Goal: Information Seeking & Learning: Find specific fact

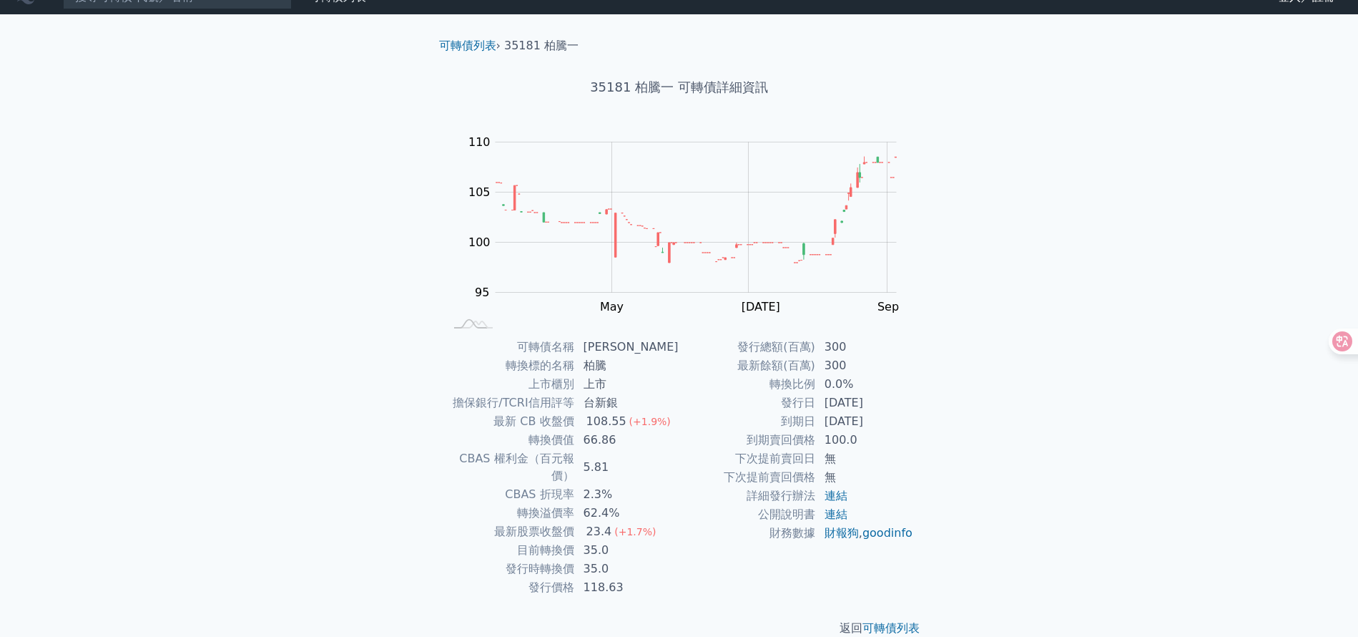
scroll to position [26, 0]
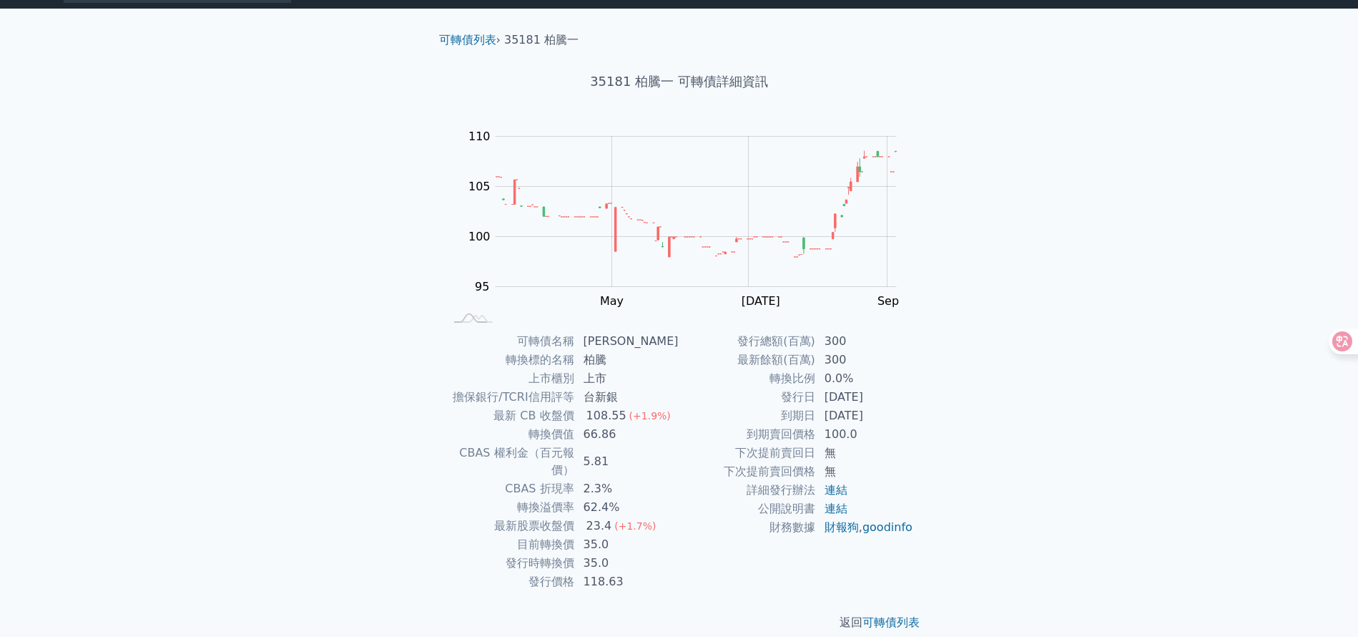
click at [764, 370] on tbody "發行總額(百萬) 300 最新餘額(百萬) 300 轉換比例 0.0% 發行日 [DATE] 到期日 [DATE] 到期賣回價格 100.0 下次提前賣回日 …" at bounding box center [796, 434] width 235 height 205
click at [774, 396] on td "發行日" at bounding box center [747, 397] width 137 height 19
click at [803, 425] on td "到期賣回價格" at bounding box center [747, 434] width 137 height 19
click at [601, 418] on div "108.55" at bounding box center [607, 415] width 46 height 17
click at [609, 418] on div "108.55" at bounding box center [607, 415] width 46 height 17
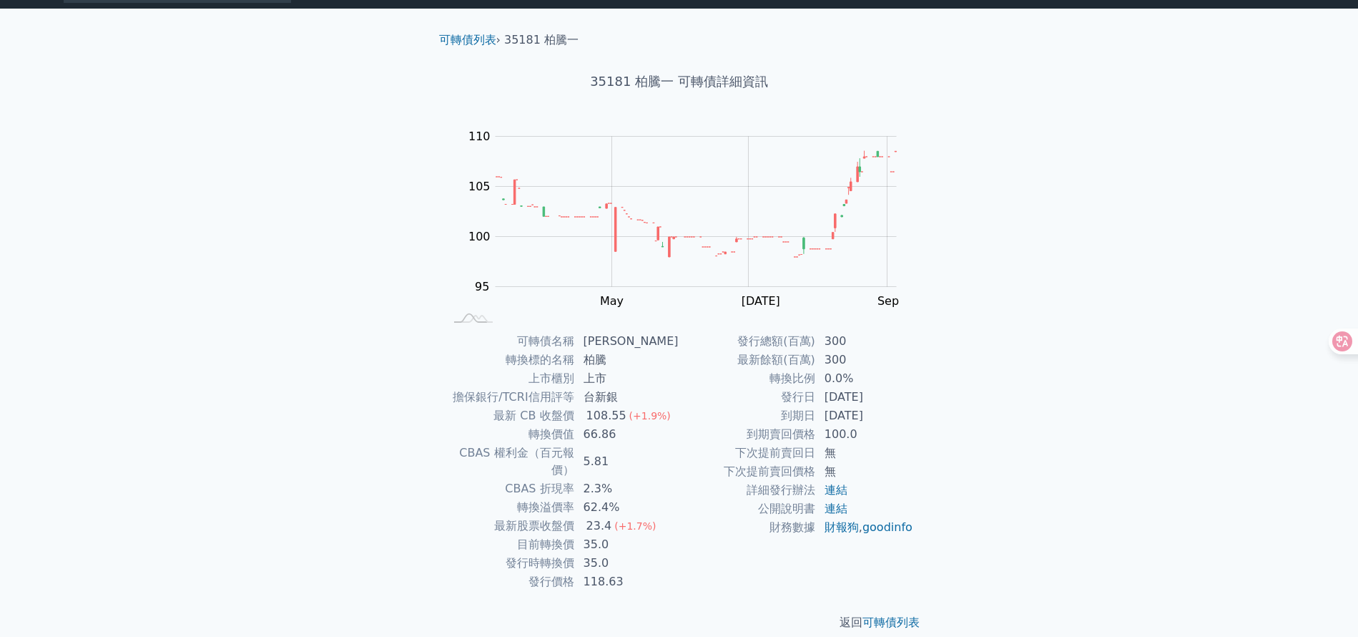
drag, startPoint x: 582, startPoint y: 442, endPoint x: 621, endPoint y: 433, distance: 39.7
click at [592, 436] on td "66.86" at bounding box center [627, 434] width 104 height 19
click at [621, 433] on td "66.86" at bounding box center [627, 434] width 104 height 19
drag, startPoint x: 624, startPoint y: 431, endPoint x: 600, endPoint y: 431, distance: 23.6
click at [604, 431] on td "66.86" at bounding box center [627, 434] width 104 height 19
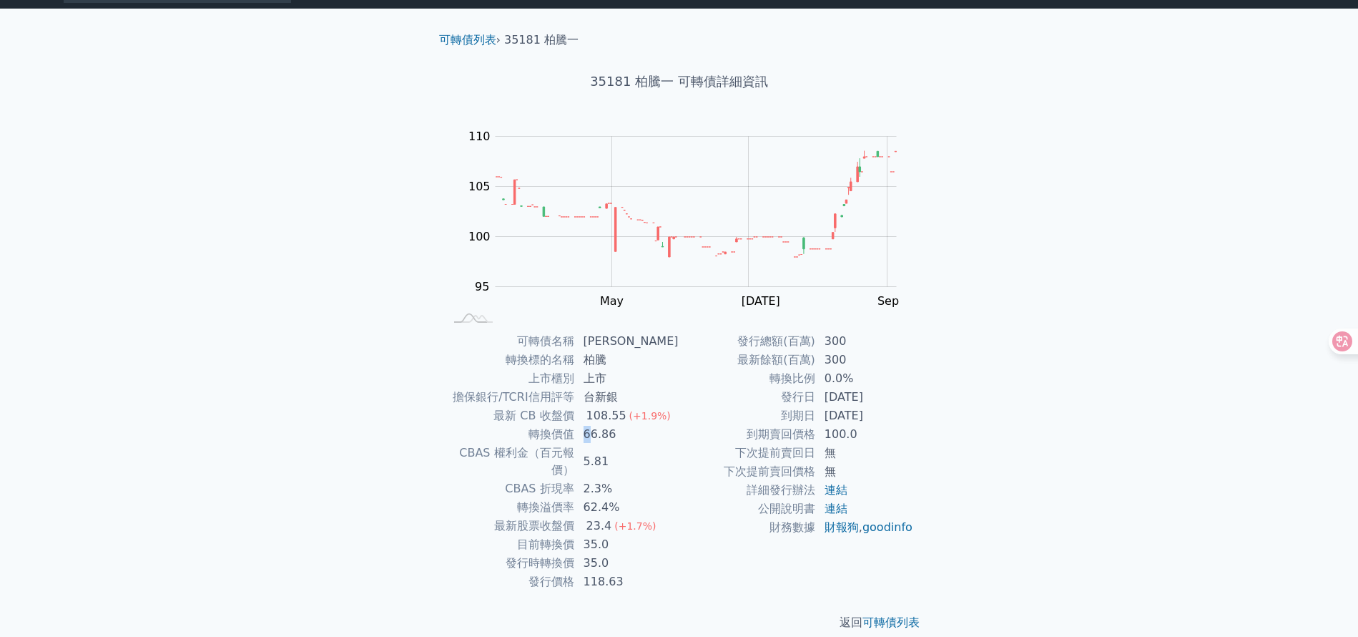
click at [593, 430] on td "66.86" at bounding box center [627, 434] width 104 height 19
drag, startPoint x: 837, startPoint y: 398, endPoint x: 870, endPoint y: 400, distance: 32.9
click at [865, 400] on td "[DATE]" at bounding box center [865, 397] width 98 height 19
click at [871, 400] on td "[DATE]" at bounding box center [865, 397] width 98 height 19
click at [843, 433] on td "100.0" at bounding box center [865, 434] width 98 height 19
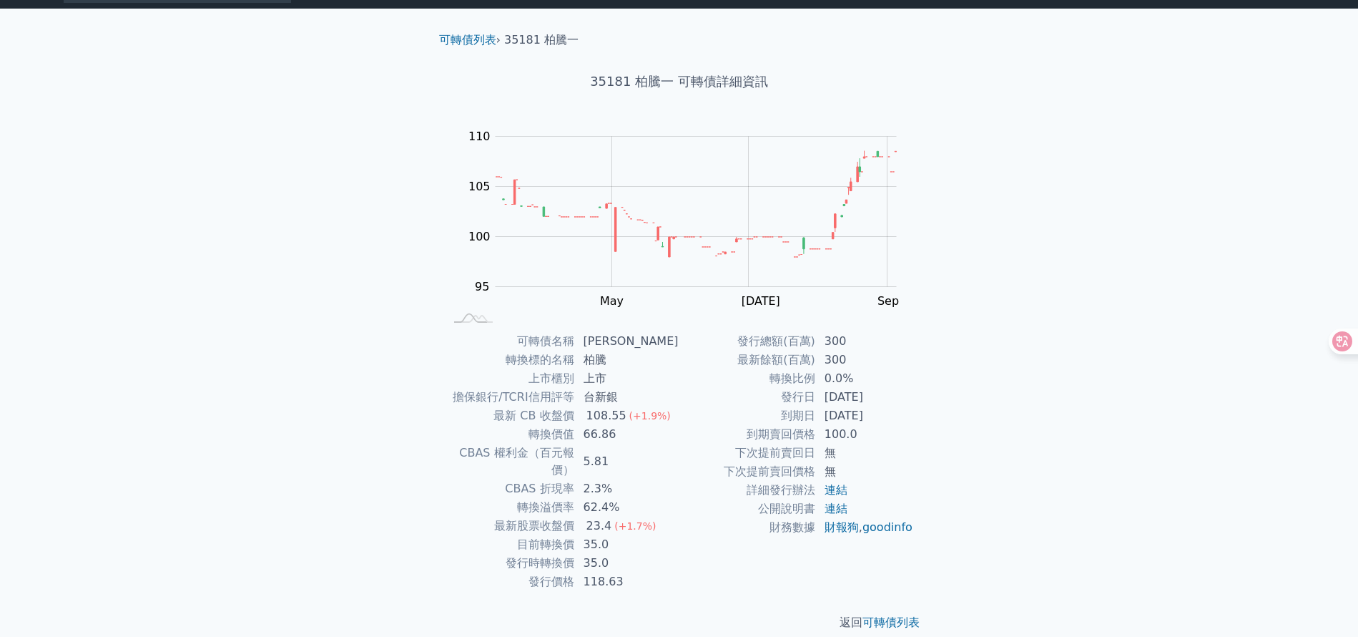
click at [827, 457] on td "無" at bounding box center [865, 452] width 98 height 19
click at [839, 388] on td "[DATE]" at bounding box center [865, 397] width 98 height 19
click at [555, 498] on td "轉換溢價率" at bounding box center [510, 507] width 130 height 19
click at [563, 498] on td "轉換溢價率" at bounding box center [510, 507] width 130 height 19
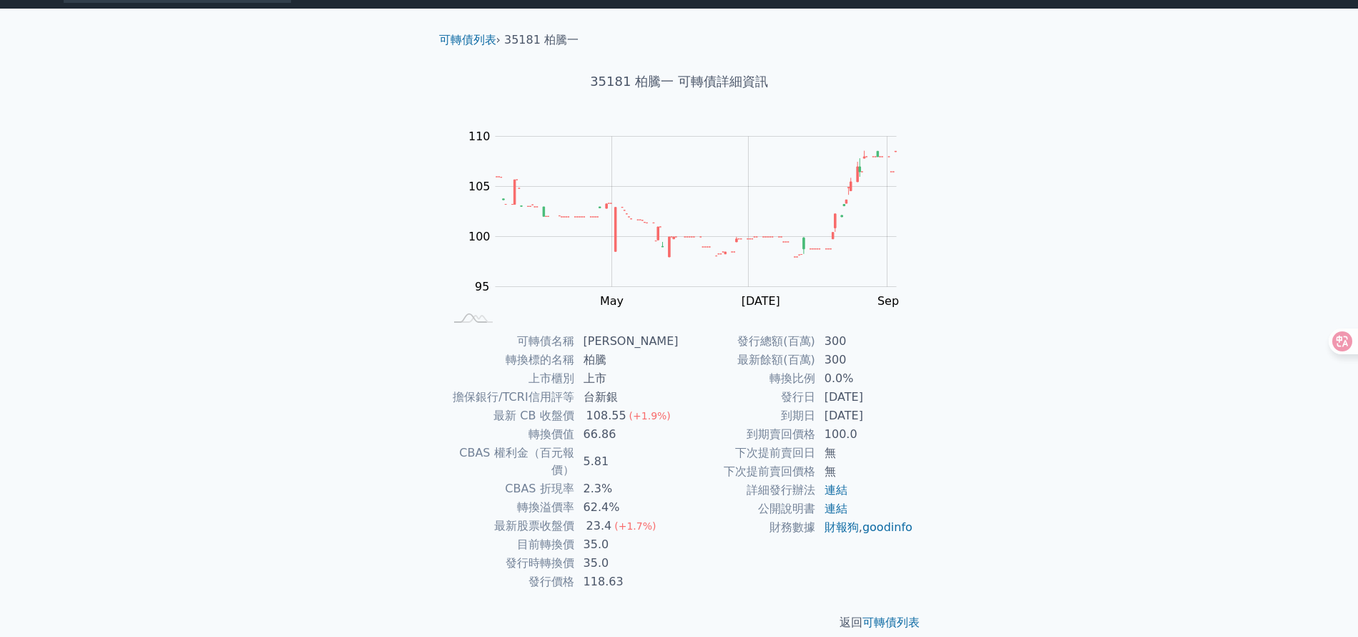
click at [627, 479] on td "2.3%" at bounding box center [627, 488] width 104 height 19
click at [607, 479] on td "2.3%" at bounding box center [627, 488] width 104 height 19
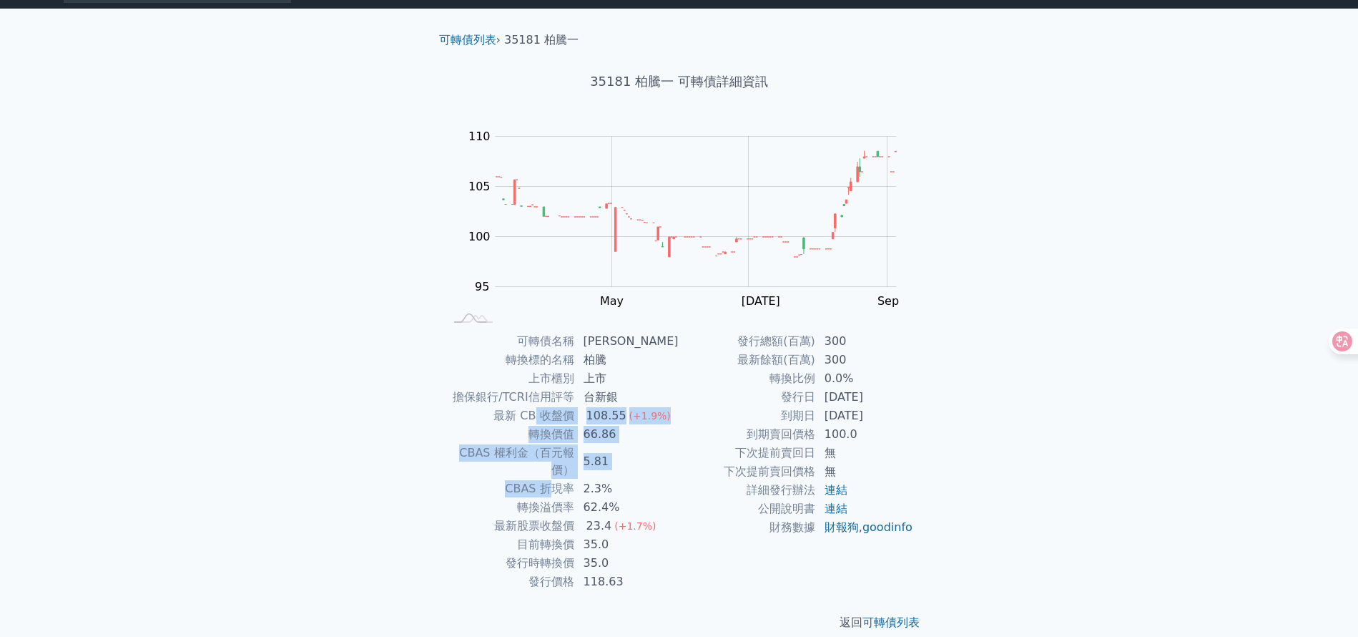
drag, startPoint x: 549, startPoint y: 450, endPoint x: 556, endPoint y: 466, distance: 17.3
click at [556, 466] on tbody "可轉債名稱 柏騰一 轉換標的名稱 柏騰 上市櫃別 上市 擔保銀行/TCRI信用評等 台新銀 最新 CB 收盤價 108.55 (+1.9%) 轉換價值 66.…" at bounding box center [562, 461] width 235 height 259
click at [556, 479] on td "CBAS 折現率" at bounding box center [510, 488] width 130 height 19
